Goal: Task Accomplishment & Management: Manage account settings

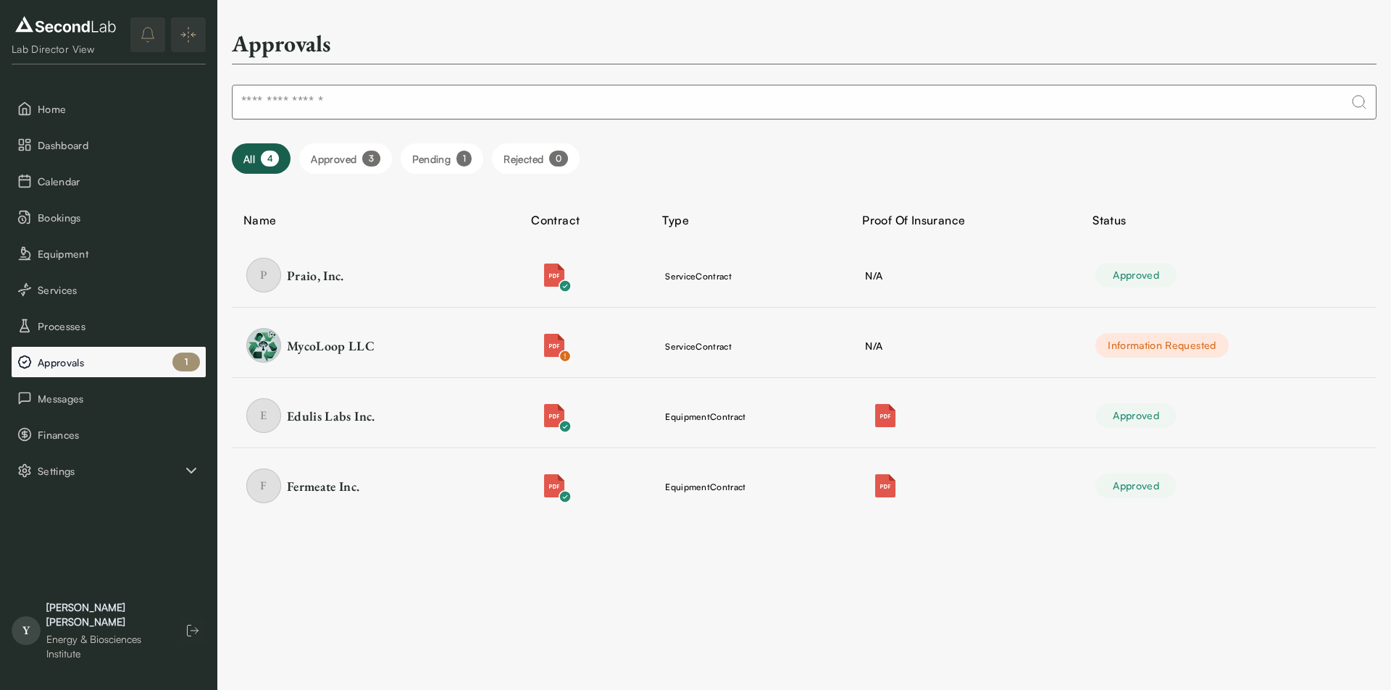
click at [113, 358] on span "Approvals" at bounding box center [119, 362] width 162 height 15
click at [85, 330] on span "Processes" at bounding box center [119, 326] width 162 height 15
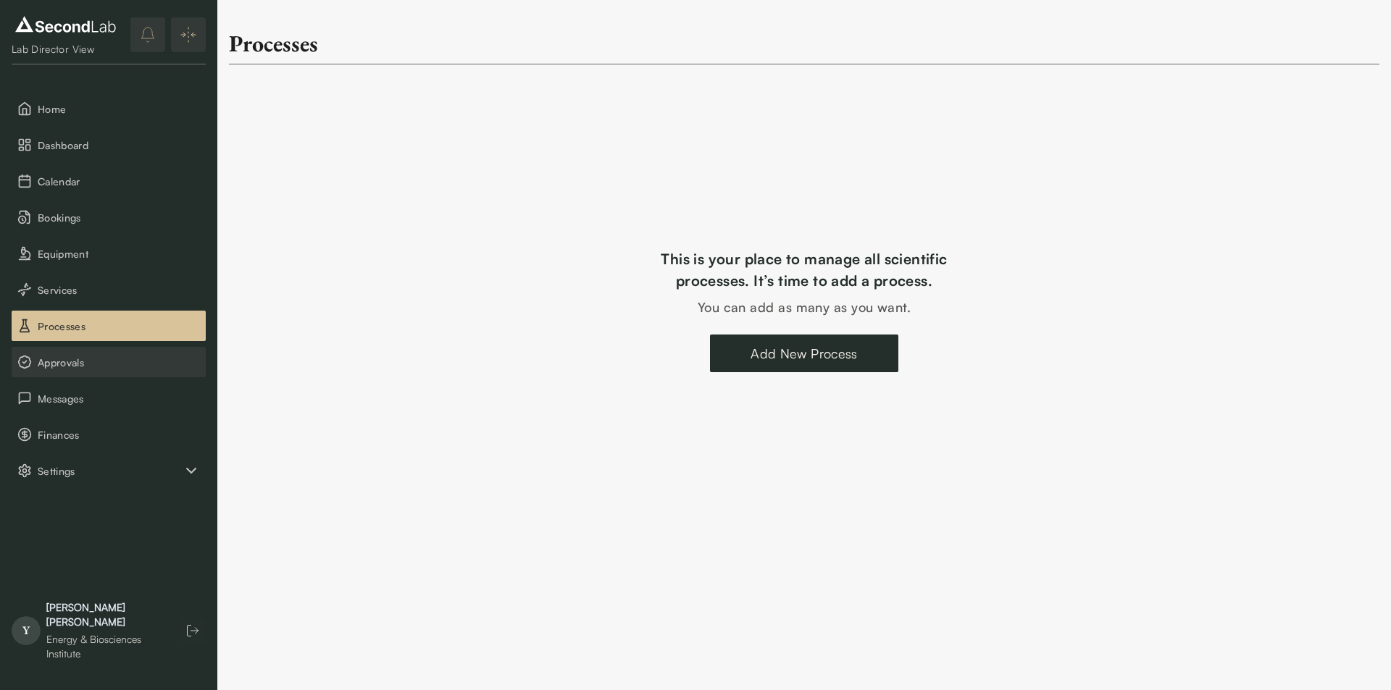
click at [83, 360] on span "Approvals" at bounding box center [119, 362] width 162 height 15
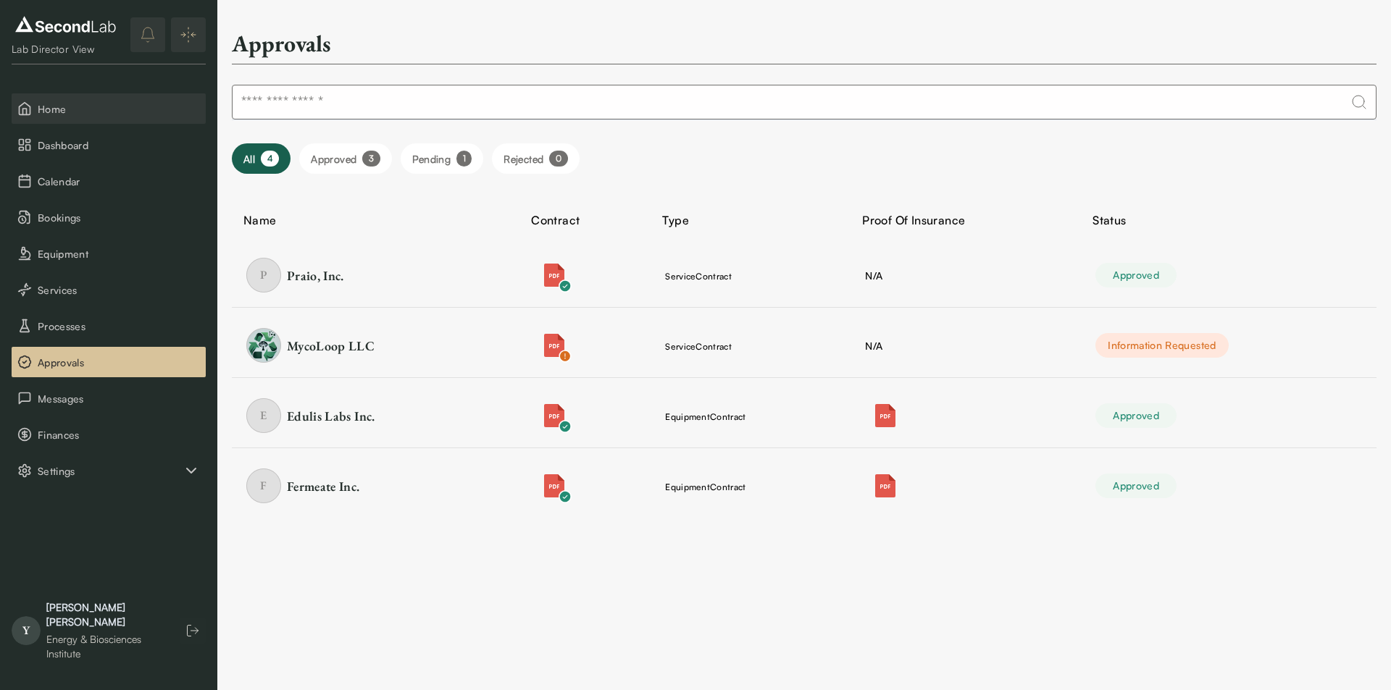
click at [62, 116] on span "Home" at bounding box center [119, 108] width 162 height 15
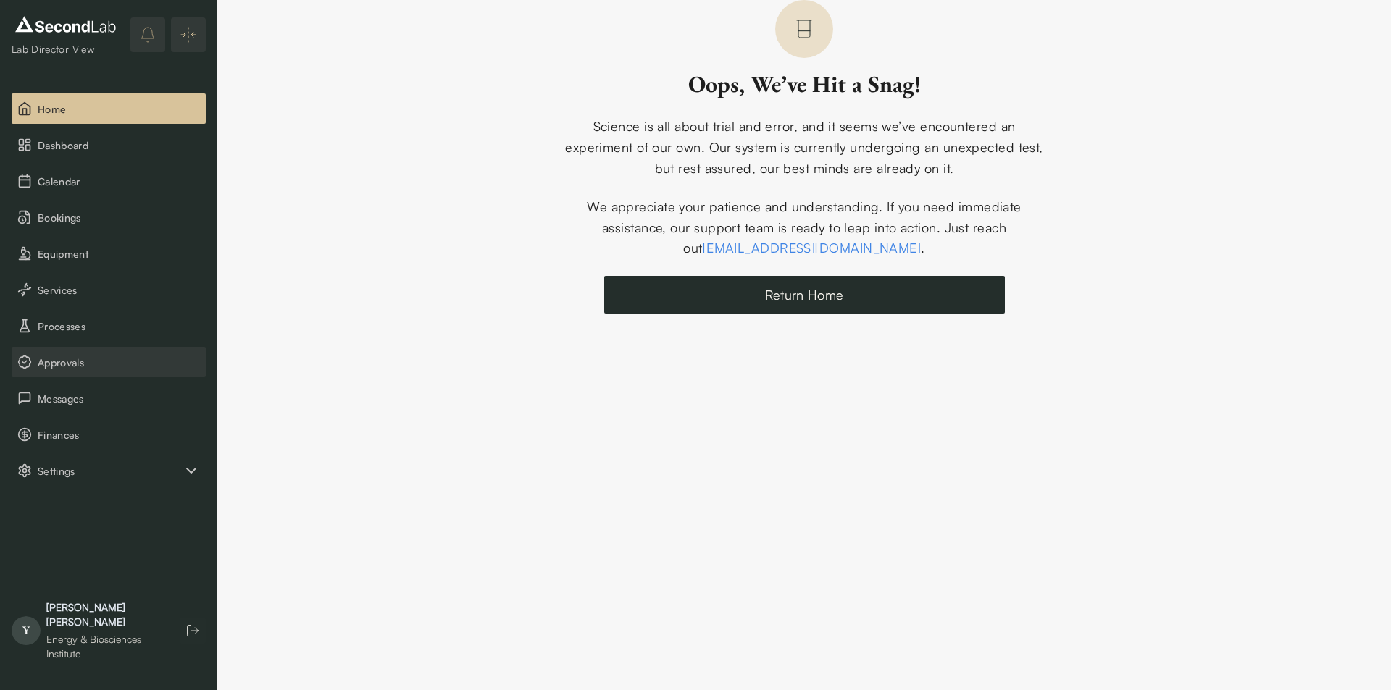
click at [91, 364] on span "Approvals" at bounding box center [119, 362] width 162 height 15
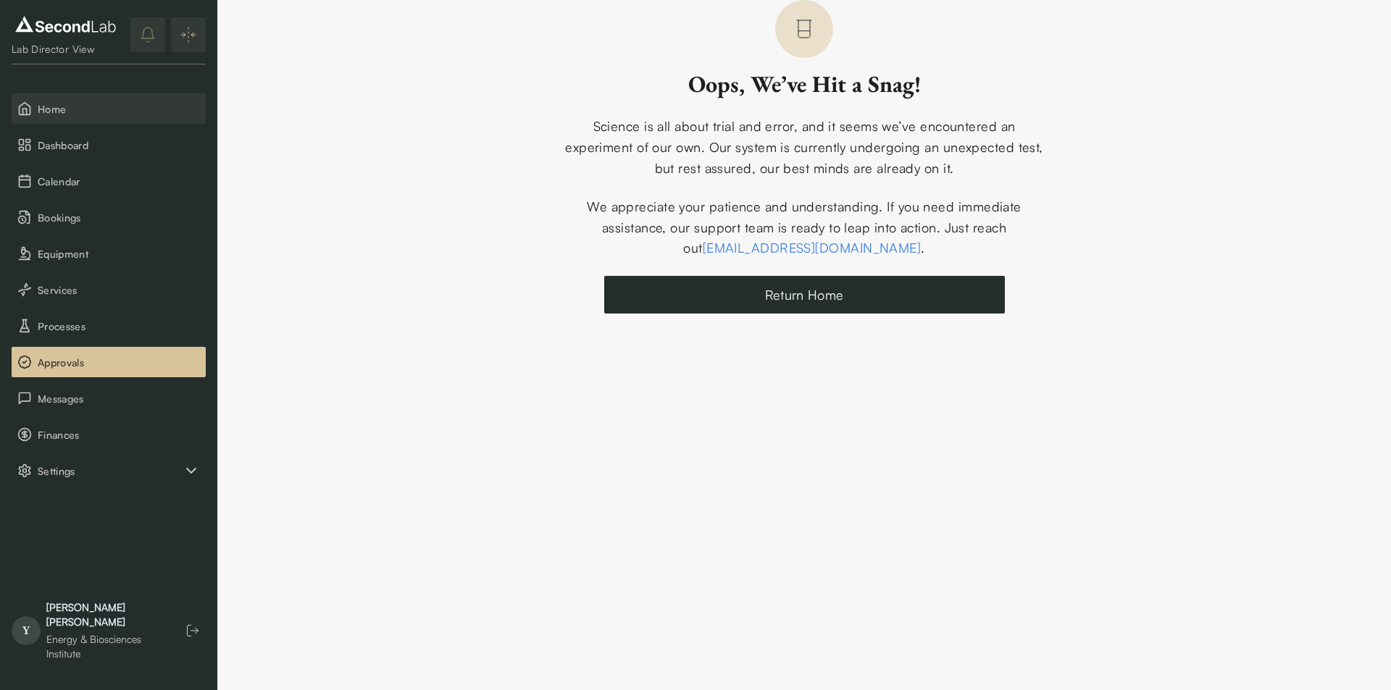
click at [70, 110] on span "Home" at bounding box center [119, 108] width 162 height 15
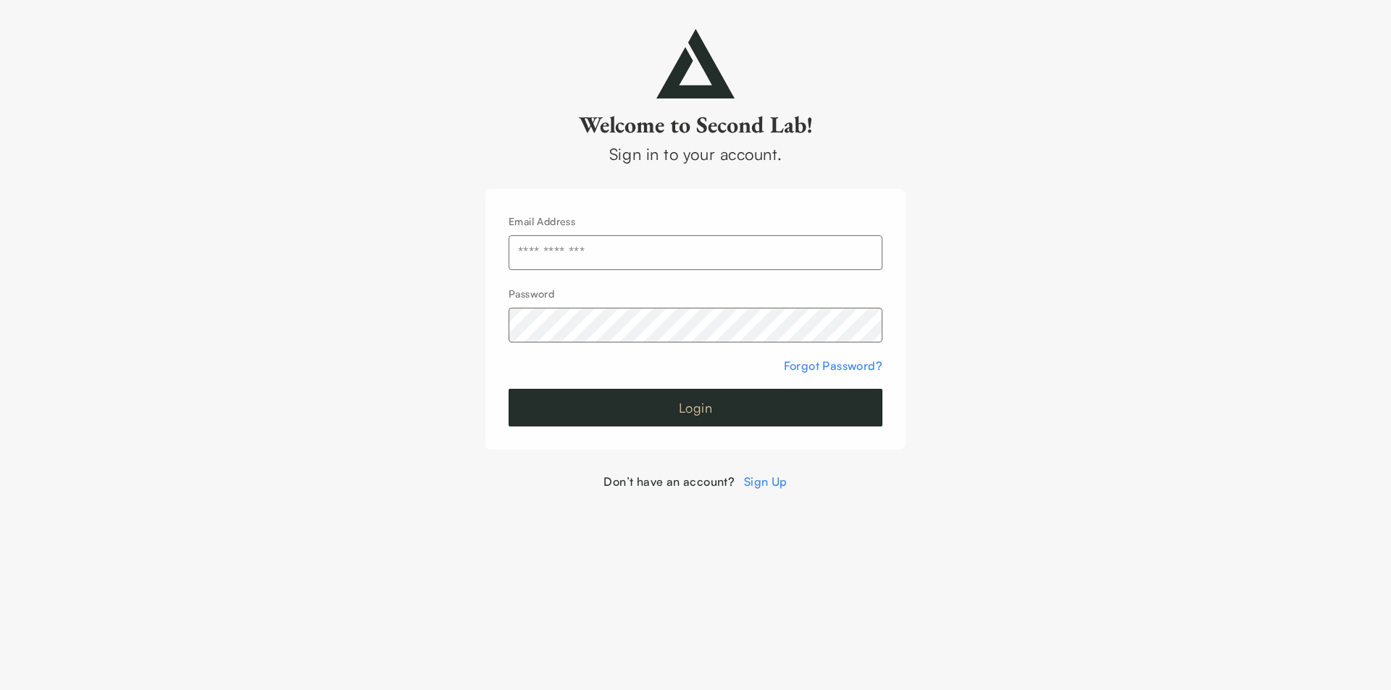
type input "**********"
click at [613, 404] on button "Login" at bounding box center [695, 408] width 374 height 38
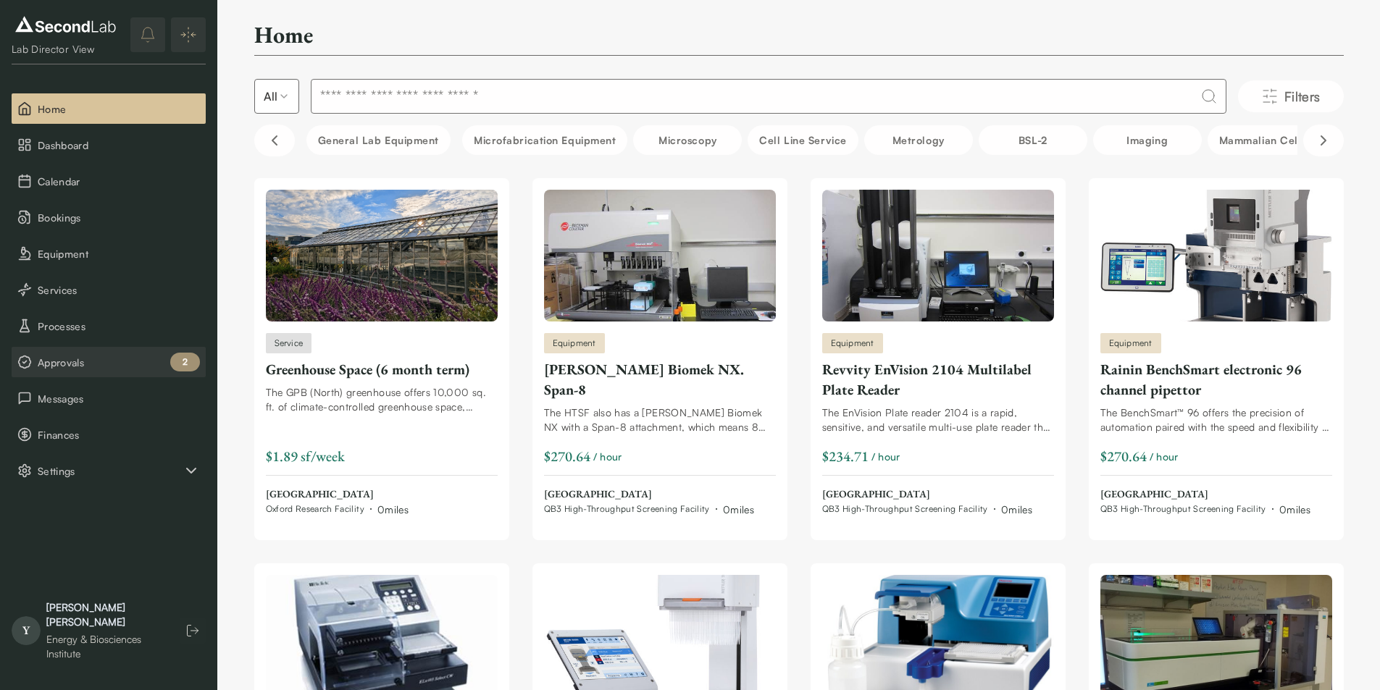
click at [88, 358] on span "Approvals" at bounding box center [119, 362] width 162 height 15
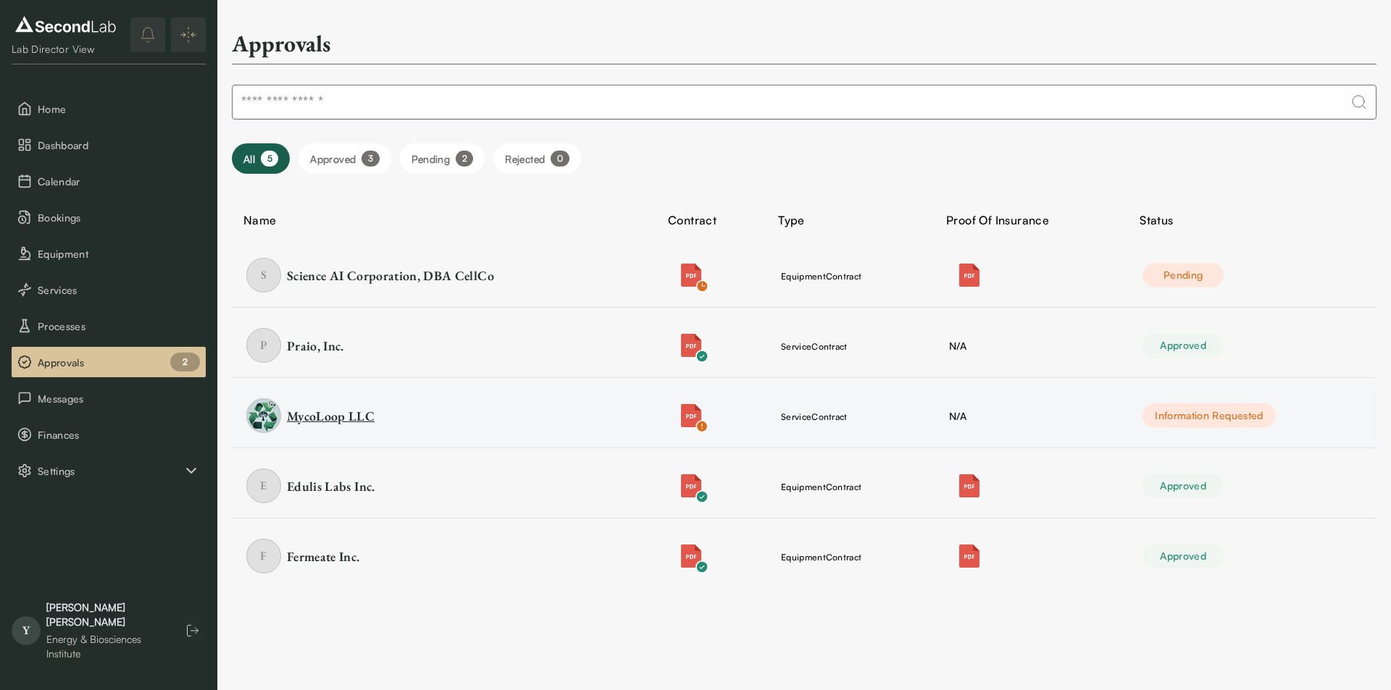
click at [362, 419] on div "MycoLoop LLC" at bounding box center [331, 416] width 88 height 18
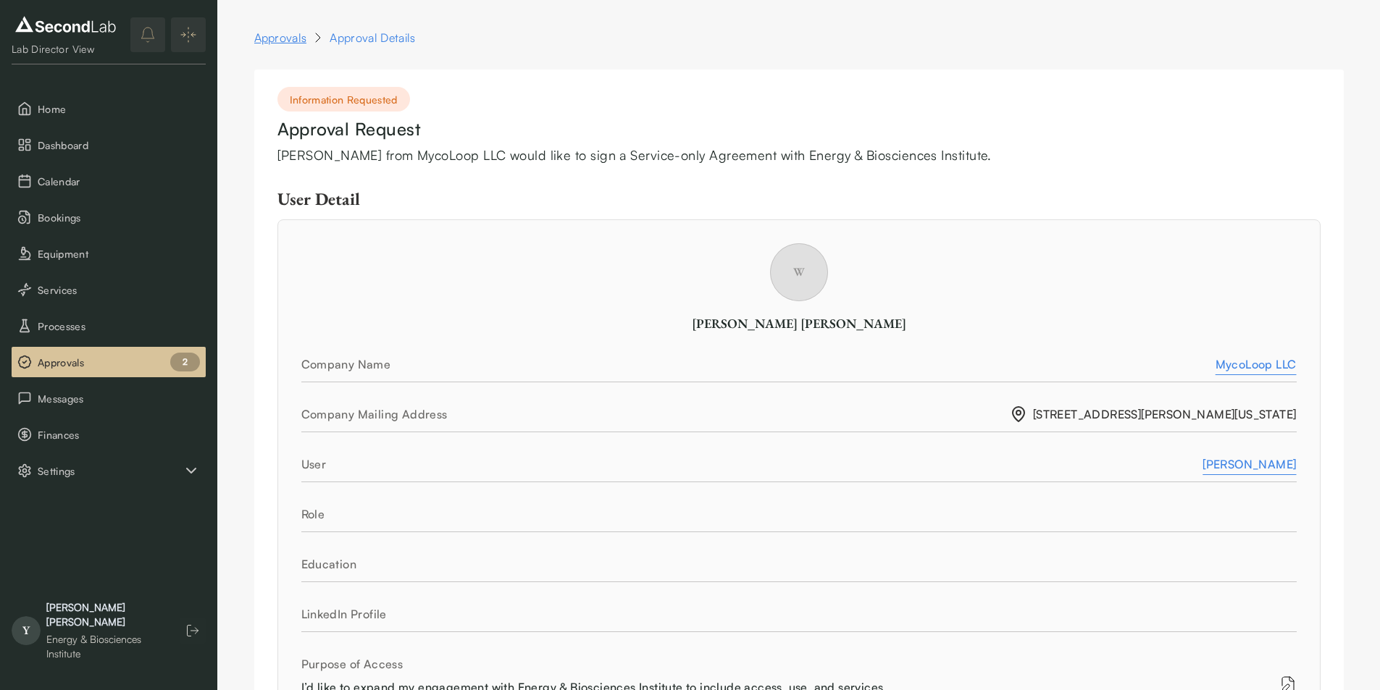
click at [282, 38] on link "Approvals" at bounding box center [280, 37] width 53 height 17
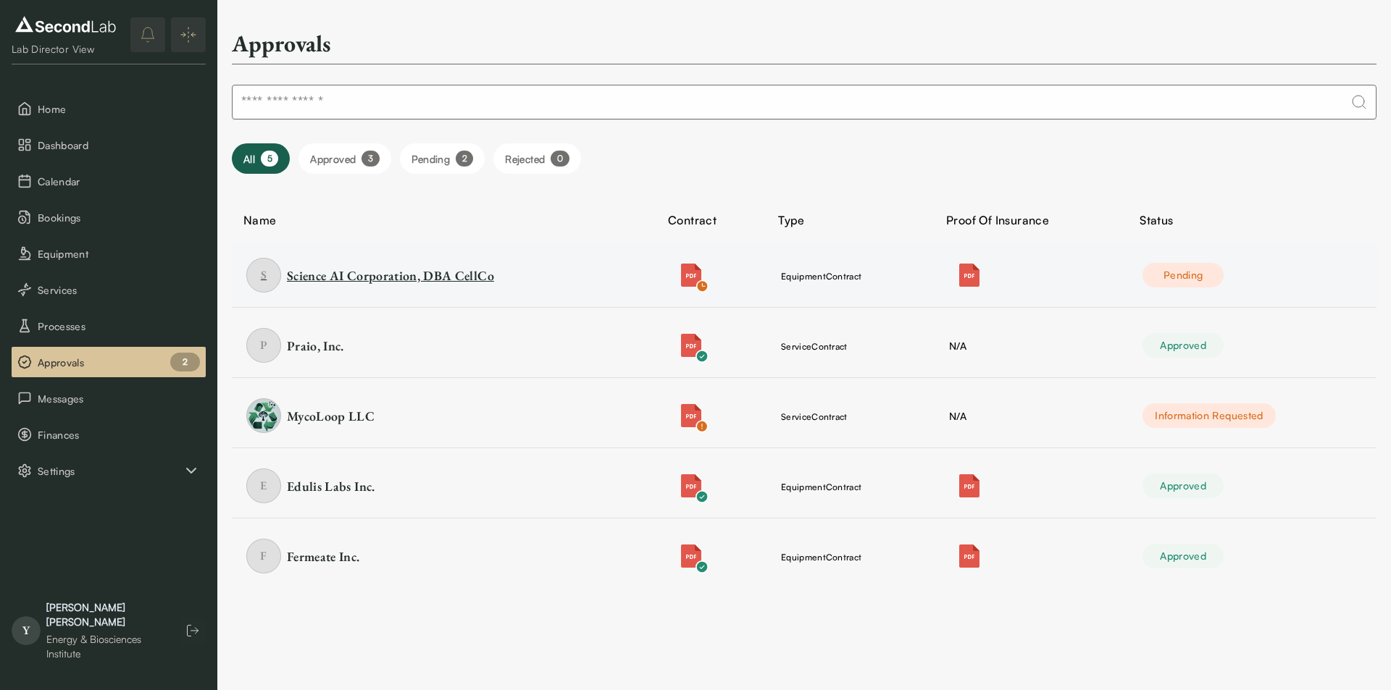
click at [388, 271] on div "Science AI Corporation, DBA CellCo" at bounding box center [390, 276] width 207 height 18
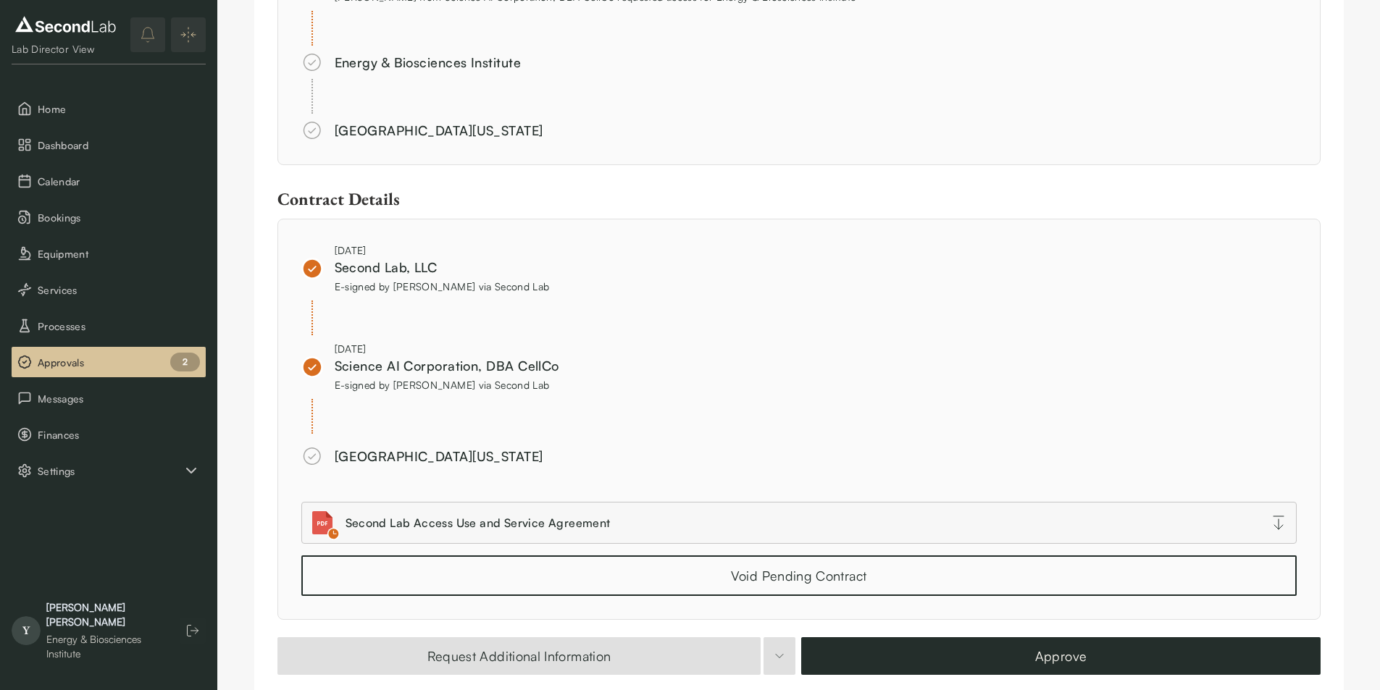
scroll to position [971, 0]
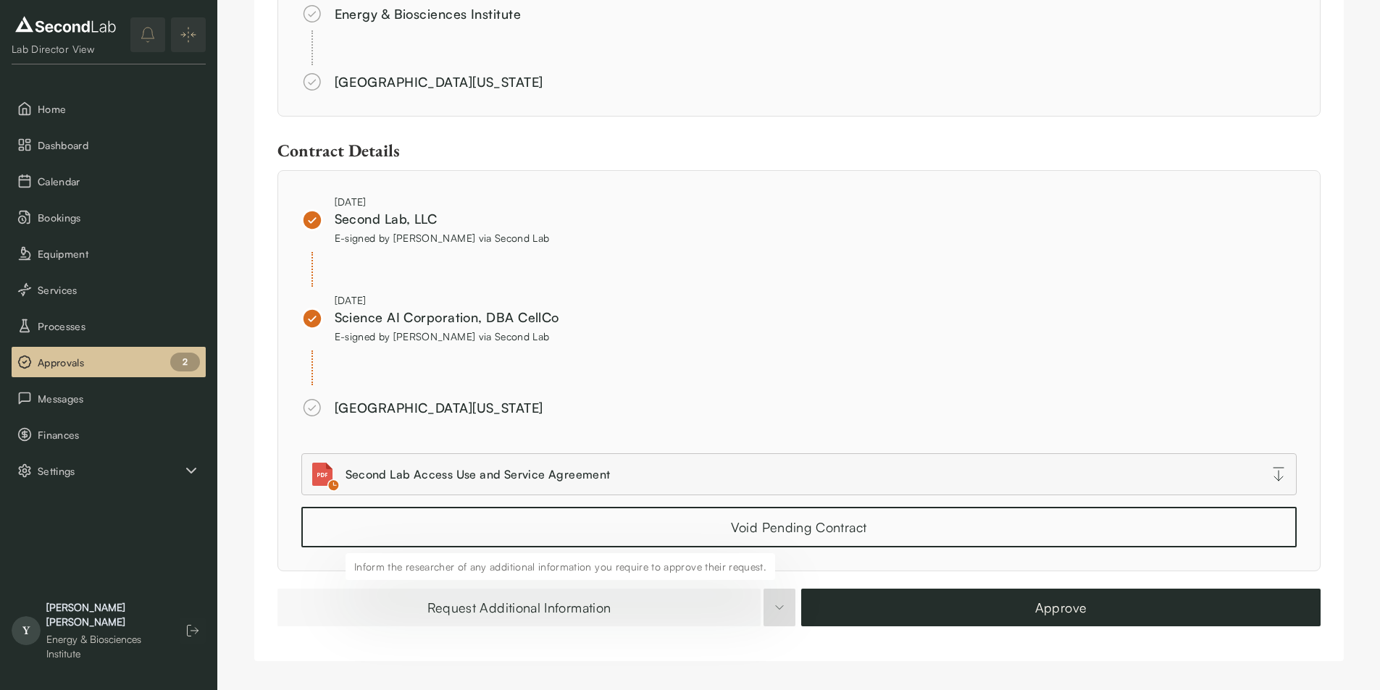
click at [534, 613] on button "Request Additional Information" at bounding box center [519, 608] width 484 height 38
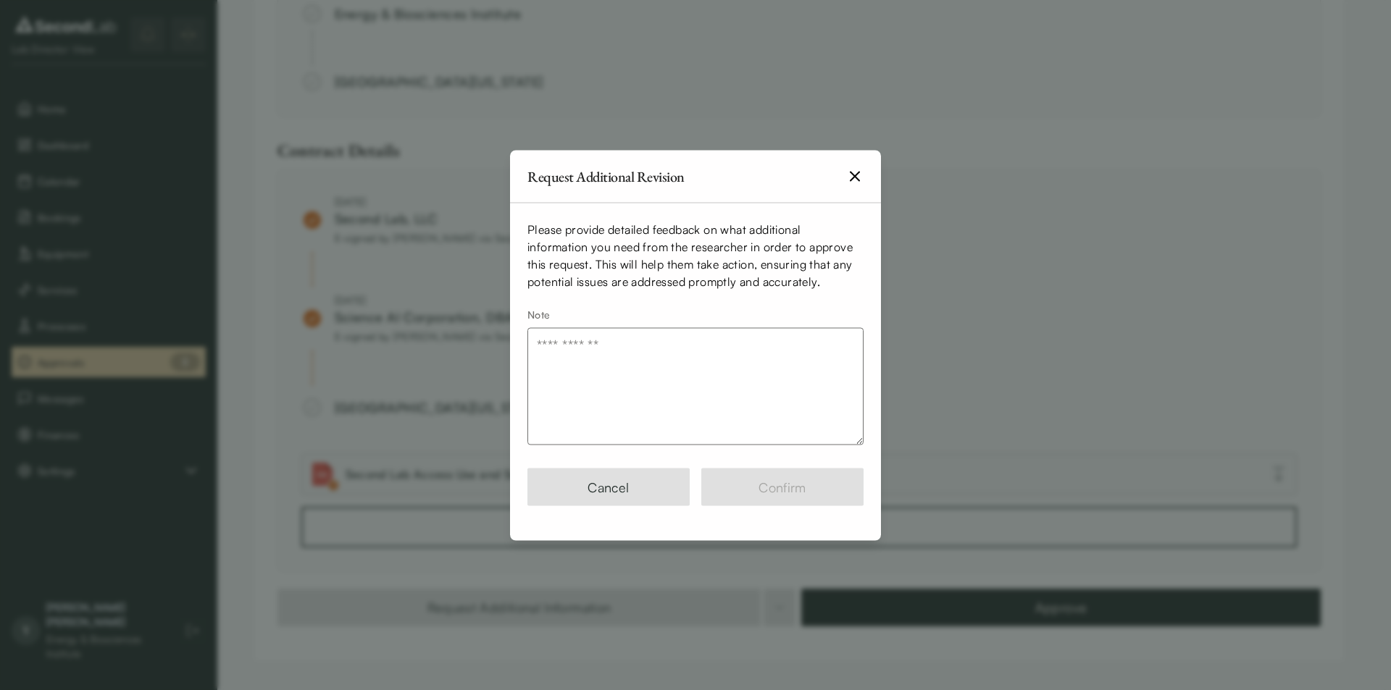
click at [623, 389] on textarea "Note" at bounding box center [695, 385] width 336 height 117
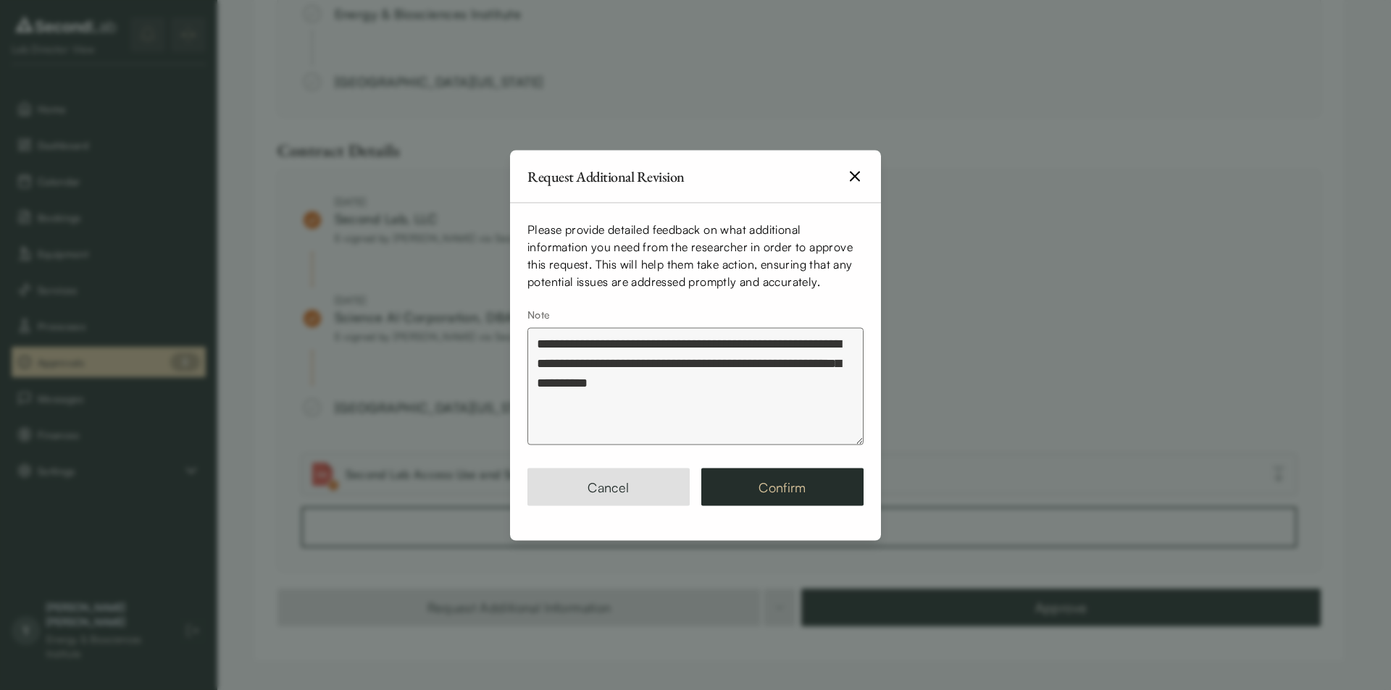
type textarea "**********"
click at [726, 493] on button "Confirm" at bounding box center [782, 487] width 162 height 38
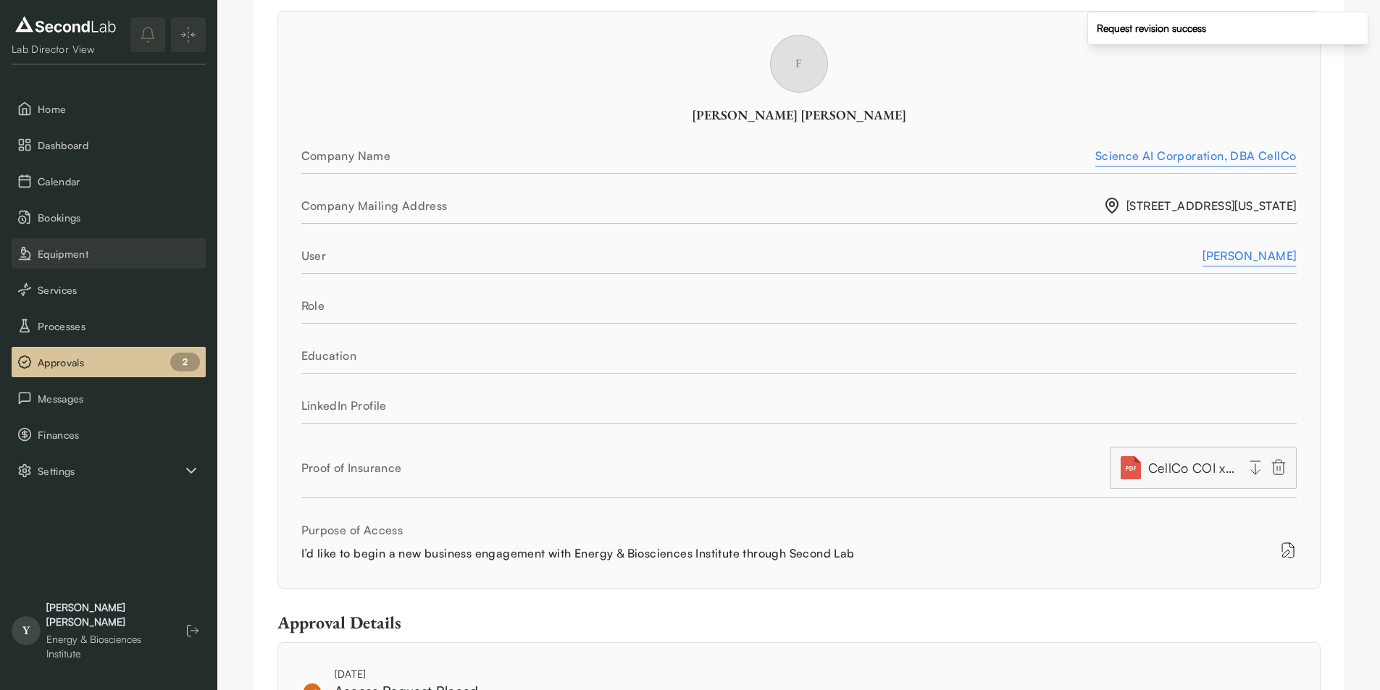
scroll to position [174, 0]
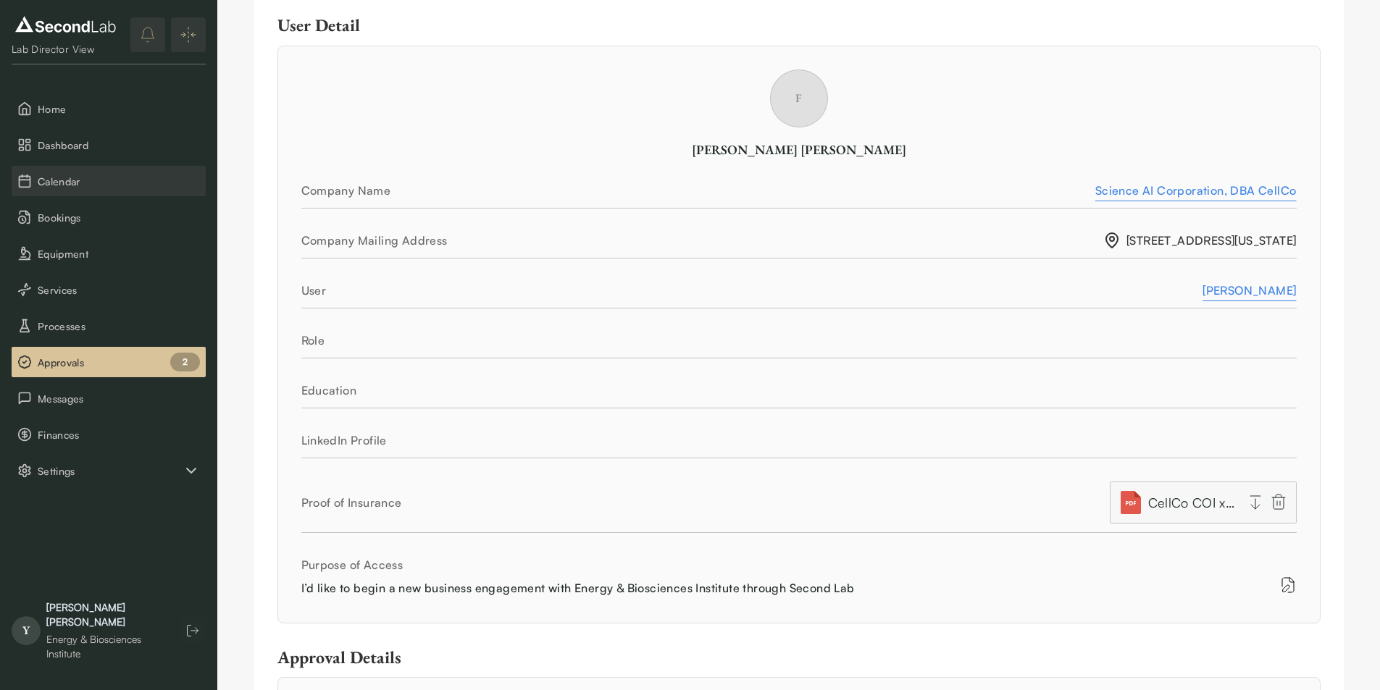
click at [83, 188] on span "Calendar" at bounding box center [119, 181] width 162 height 15
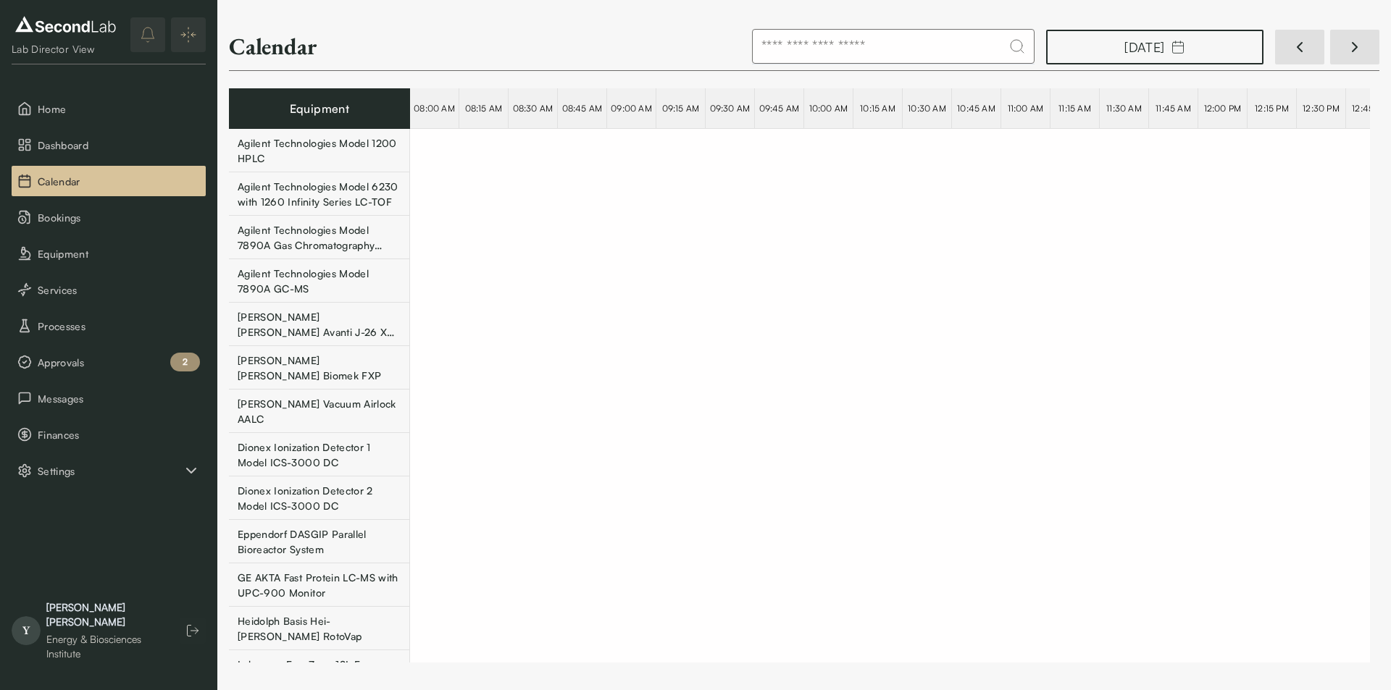
scroll to position [0, 26597]
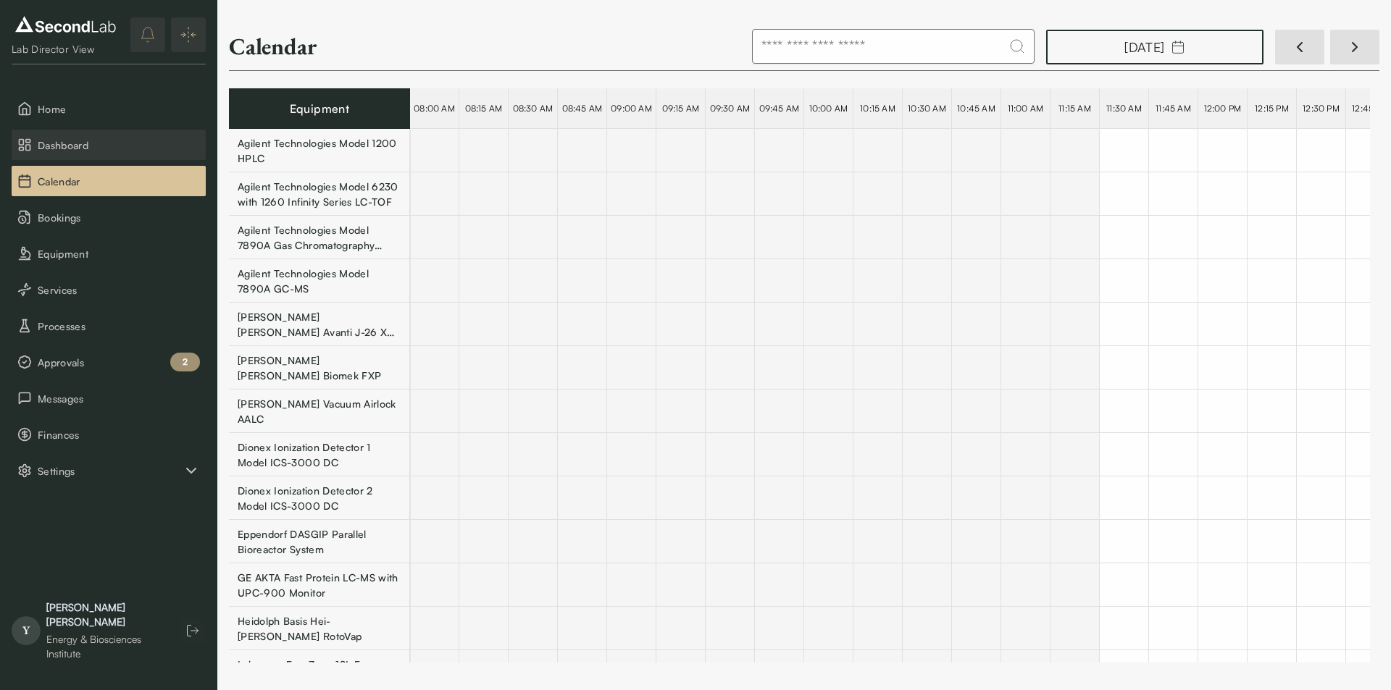
click at [91, 149] on span "Dashboard" at bounding box center [119, 145] width 162 height 15
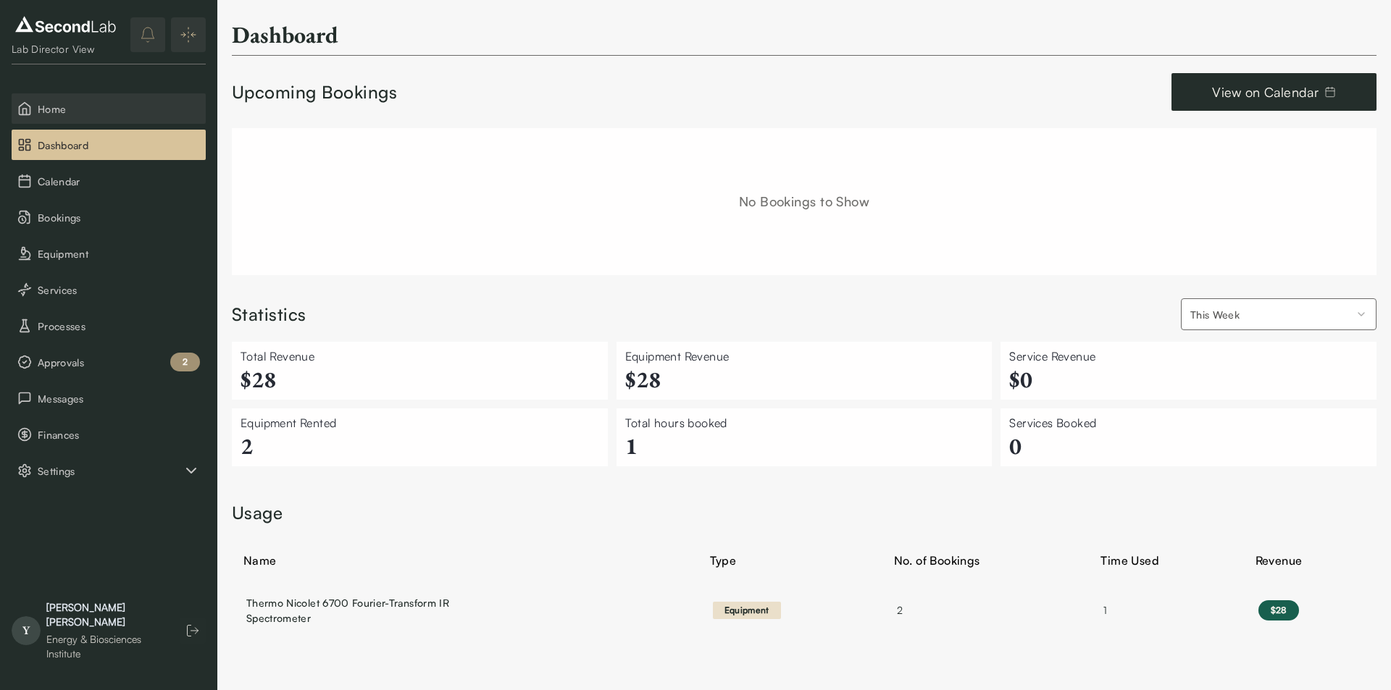
click at [126, 99] on button "Home" at bounding box center [109, 108] width 194 height 30
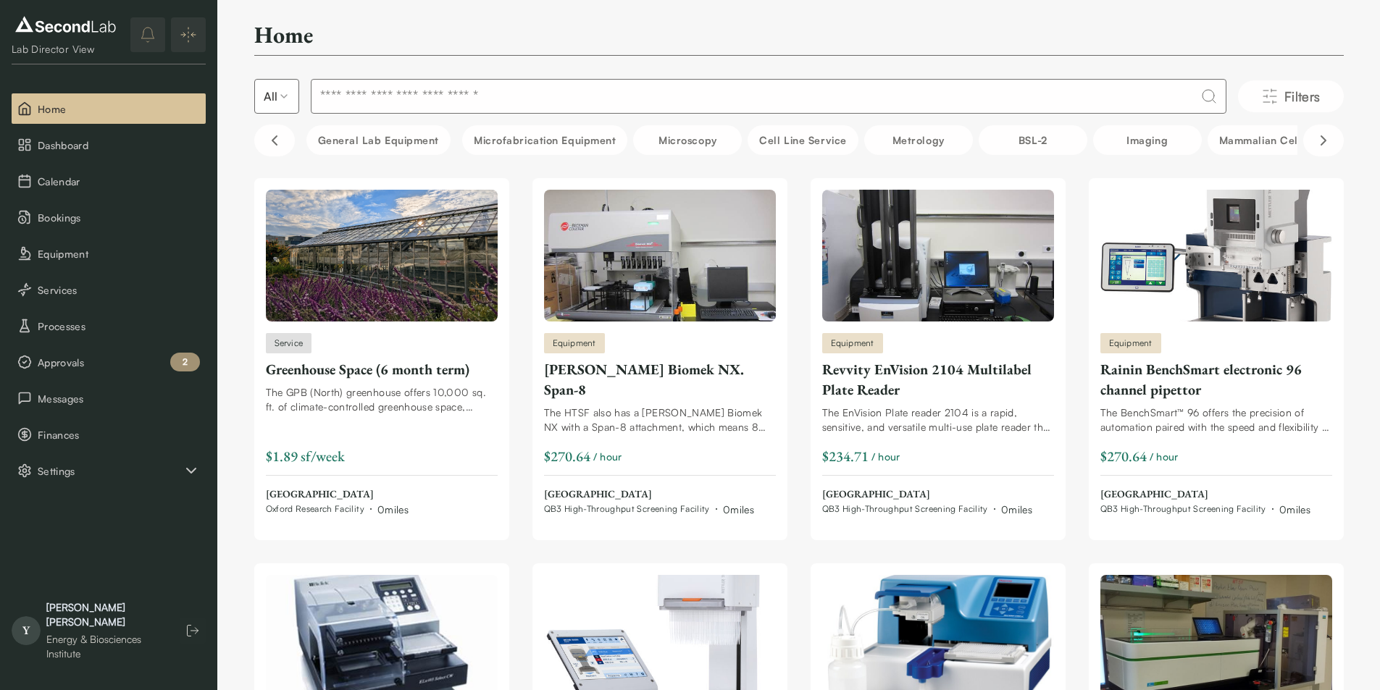
click at [689, 103] on input at bounding box center [769, 96] width 916 height 35
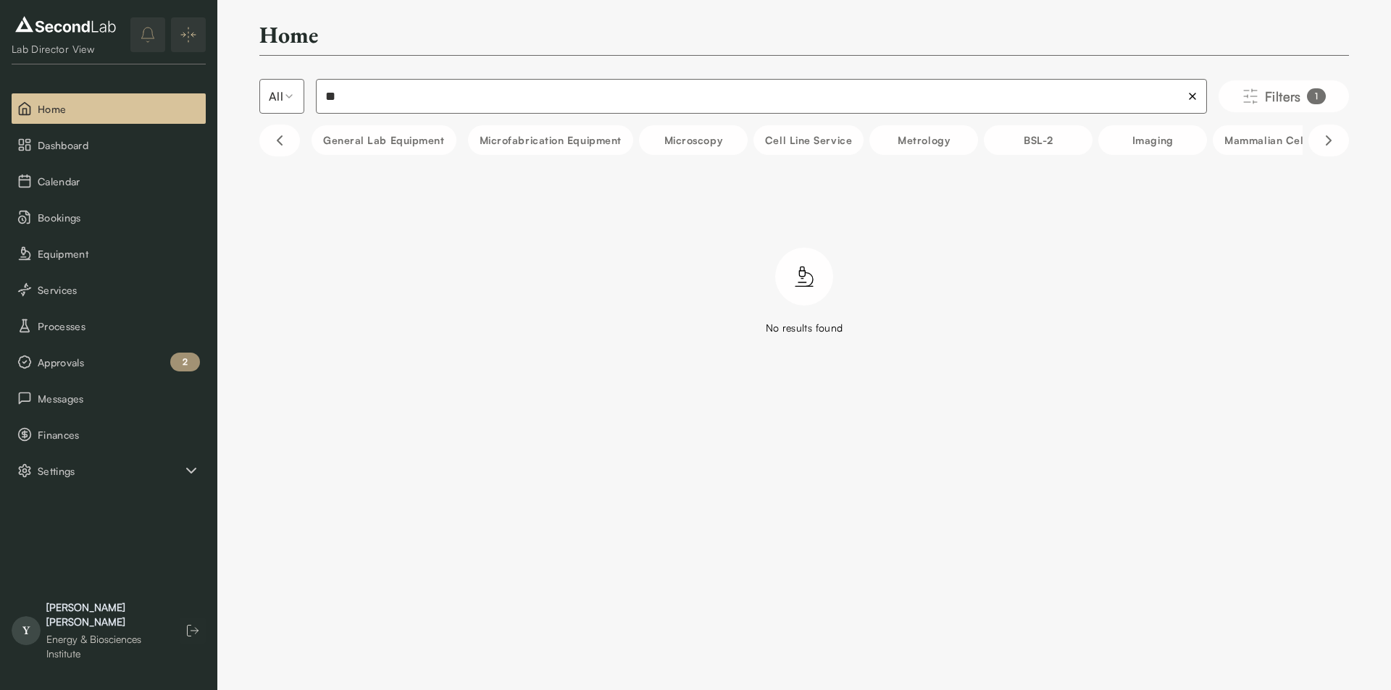
type input "**"
